Goal: Communication & Community: Answer question/provide support

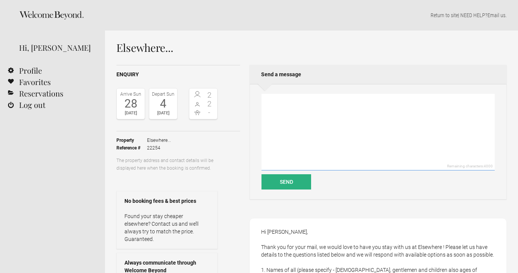
click at [372, 113] on textarea at bounding box center [377, 132] width 233 height 77
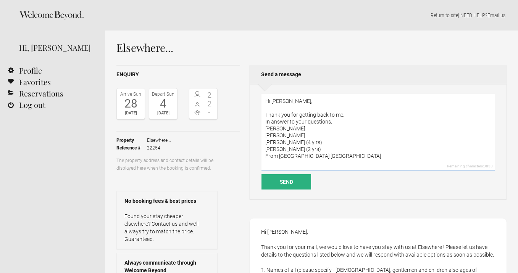
click at [342, 150] on textarea "Hi Denzil, Thank you for getting back to me. In answer to your questions: Alice…" at bounding box center [377, 132] width 233 height 77
click at [347, 159] on textarea "Hi Denzil, Thank you for getting back to me. In answer to your questions: Alice…" at bounding box center [377, 132] width 233 height 77
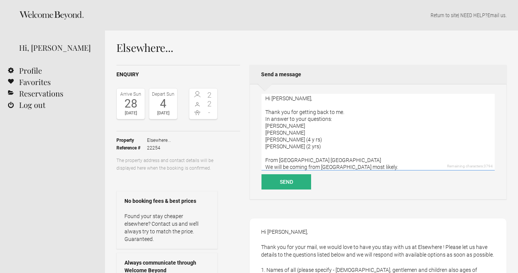
scroll to position [10, 0]
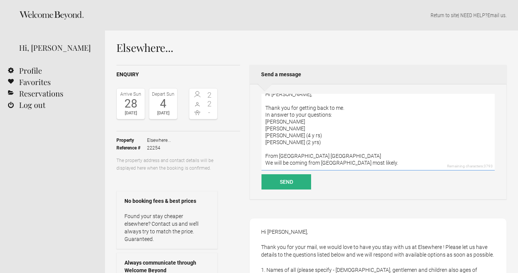
click at [368, 163] on textarea "Hi Denzil, Thank you for getting back to me. In answer to your questions: Alice…" at bounding box center [377, 132] width 233 height 77
click at [405, 161] on textarea "Hi Denzil, Thank you for getting back to me. In answer to your questions: Alice…" at bounding box center [377, 132] width 233 height 77
click at [398, 162] on textarea "Hi Denzil, Thank you for getting back to me. In answer to your questions: Alice…" at bounding box center [377, 132] width 233 height 77
click at [404, 161] on textarea "Hi Denzil, Thank you for getting back to me. In answer to your questions: Alice…" at bounding box center [377, 132] width 233 height 77
type textarea "Hi Denzil, Thank you for getting back to me. In answer to your questions: Alice…"
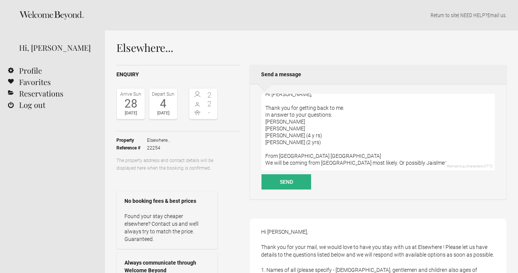
click at [131, 158] on p "The property address and contact details will be displayed here when the bookin…" at bounding box center [166, 164] width 101 height 15
drag, startPoint x: 68, startPoint y: 205, endPoint x: -5186, endPoint y: 1528, distance: 5417.8
click at [0, 273] on html "Home Search Collections Remote work Photoshoot locations City breaks Family hol…" at bounding box center [259, 136] width 518 height 273
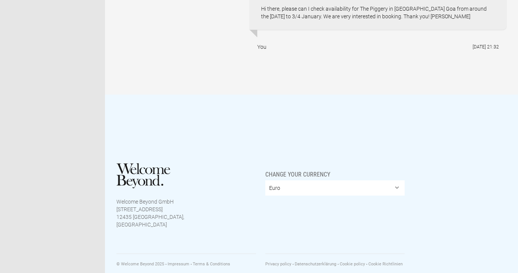
drag, startPoint x: -5186, startPoint y: 1528, endPoint x: 123, endPoint y: 238, distance: 5463.7
drag, startPoint x: 123, startPoint y: 238, endPoint x: -708, endPoint y: 1781, distance: 1752.3
drag, startPoint x: -708, startPoint y: 1781, endPoint x: -453, endPoint y: 790, distance: 1023.1
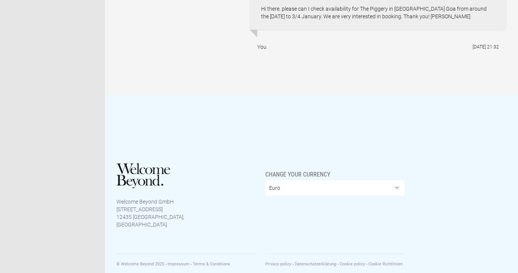
click at [86, 242] on div "Welcome Beyond GmbH Karpfenteichstrasse 16 12435 Berlin, Germany Change your cu…" at bounding box center [259, 192] width 518 height 194
click at [127, 241] on div "Welcome Beyond GmbH Karpfenteichstrasse 16 12435 Berlin, Germany Change your cu…" at bounding box center [259, 192] width 518 height 194
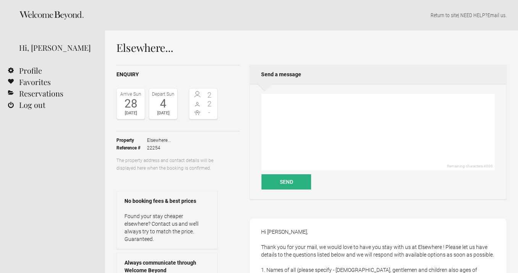
click at [157, 236] on div "No booking fees & best prices Found your stay cheaper elsewhere? Contact us and…" at bounding box center [166, 220] width 101 height 58
click at [160, 235] on div "No booking fees & best prices Found your stay cheaper elsewhere? Contact us and…" at bounding box center [166, 220] width 101 height 58
click at [362, 190] on div "Remaining characters: 4000 Send" at bounding box center [378, 142] width 257 height 116
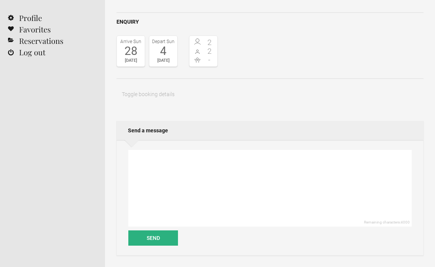
scroll to position [53, 0]
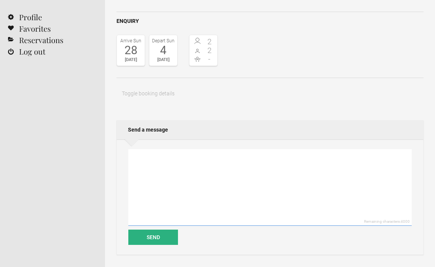
click at [227, 171] on textarea at bounding box center [269, 187] width 283 height 77
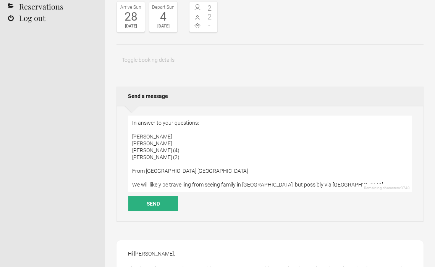
scroll to position [37, 0]
click at [195, 160] on textarea "Hi [PERSON_NAME], Thank you for getting back to me. That's great. In answer to …" at bounding box center [269, 154] width 283 height 77
click at [339, 176] on textarea "Hi [PERSON_NAME], Thank you for getting back to me. That's great. In answer to …" at bounding box center [269, 154] width 283 height 77
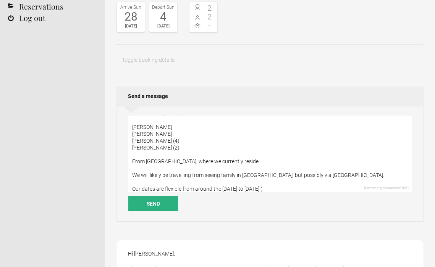
click at [245, 188] on textarea "Hi [PERSON_NAME], Thank you for getting back to me. That's great. In answer to …" at bounding box center [269, 154] width 283 height 77
click at [269, 190] on textarea "Hi [PERSON_NAME], Thank you for getting back to me. That's great. In answer to …" at bounding box center [269, 154] width 283 height 77
click at [253, 187] on textarea "Hi [PERSON_NAME], Thank you for getting back to me. That's great. In answer to …" at bounding box center [269, 154] width 283 height 77
click at [345, 188] on textarea "Hi [PERSON_NAME], Thank you for getting back to me. That's great. In answer to …" at bounding box center [269, 154] width 283 height 77
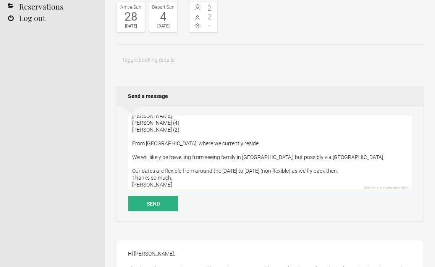
click at [221, 165] on textarea "Hi [PERSON_NAME], Thank you for getting back to me. That's great. In answer to …" at bounding box center [269, 154] width 283 height 77
click at [236, 164] on textarea "Hi [PERSON_NAME], Thank you for getting back to me. That's great. In answer to …" at bounding box center [269, 154] width 283 height 77
drag, startPoint x: 228, startPoint y: 165, endPoint x: 254, endPoint y: 163, distance: 26.0
click at [254, 163] on textarea "Hi [PERSON_NAME], Thank you for getting back to me. That's great. In answer to …" at bounding box center [269, 154] width 283 height 77
click at [237, 164] on textarea "Hi [PERSON_NAME], Thank you for getting back to me. That's great. In answer to …" at bounding box center [269, 154] width 283 height 77
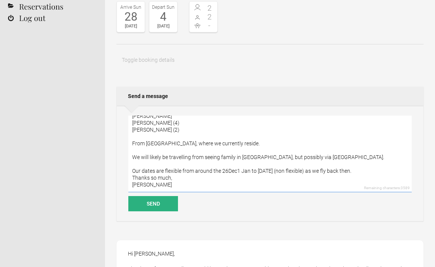
click at [236, 164] on textarea "Hi [PERSON_NAME], Thank you for getting back to me. That's great. In answer to …" at bounding box center [269, 154] width 283 height 77
type textarea "Hi [PERSON_NAME], Thank you for getting back to me. That's great. In answer to …"
click at [153, 204] on button "Send" at bounding box center [153, 203] width 50 height 15
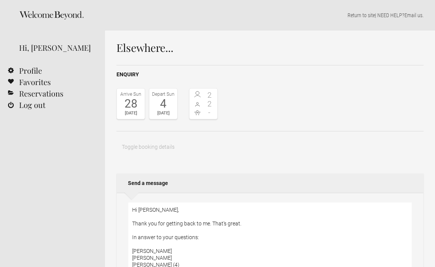
scroll to position [0, 0]
